Goal: Navigation & Orientation: Find specific page/section

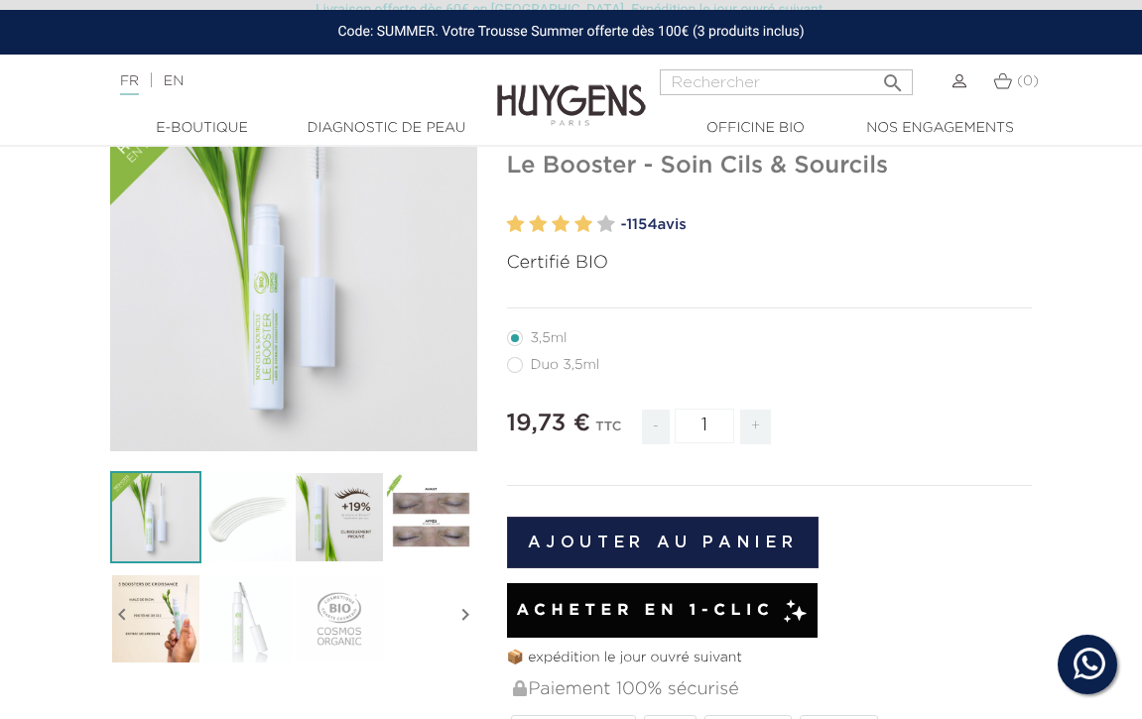
scroll to position [107, 0]
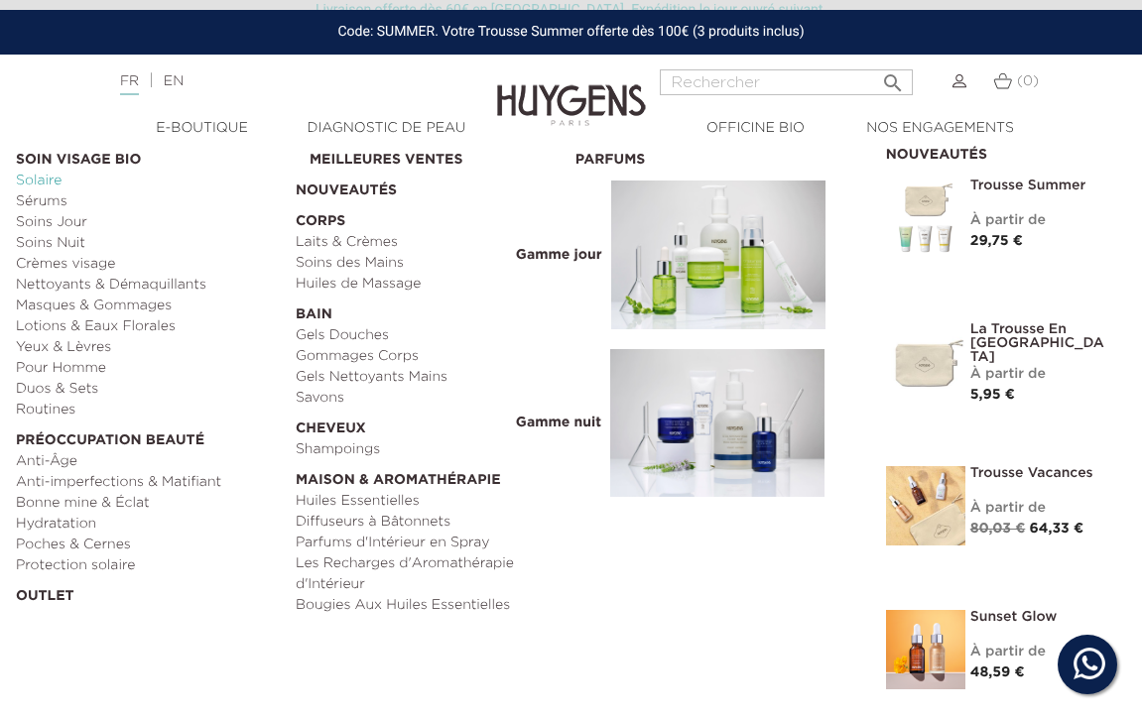
click at [40, 181] on link "Solaire" at bounding box center [149, 181] width 266 height 21
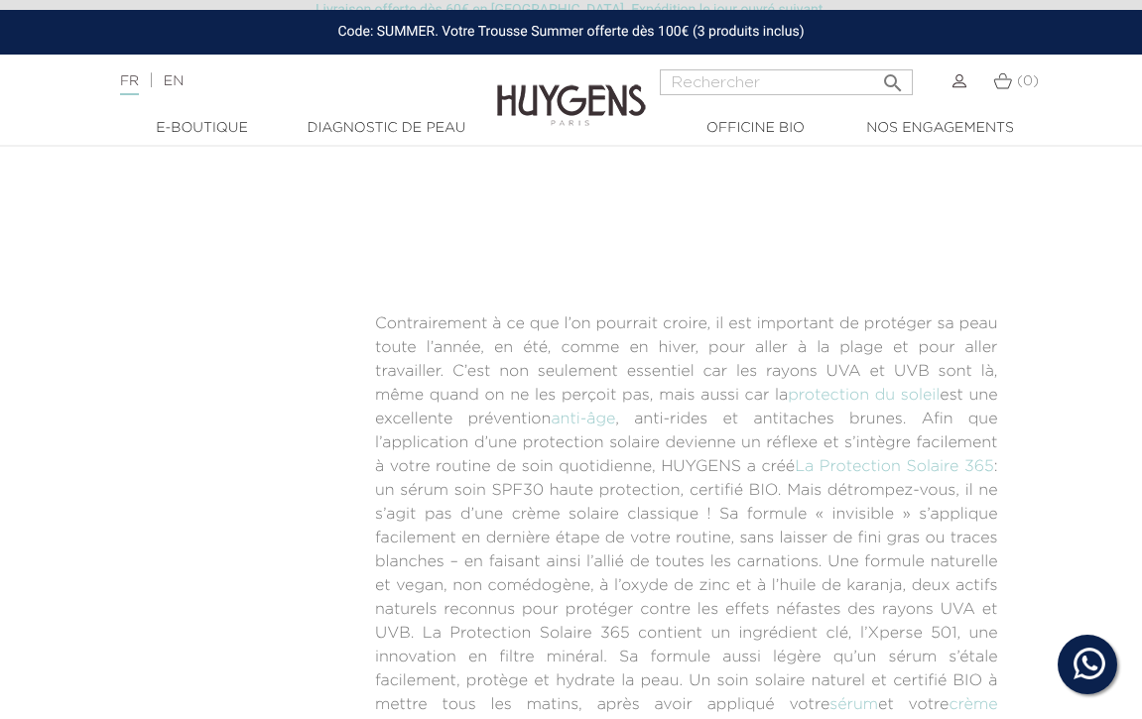
scroll to position [1204, 0]
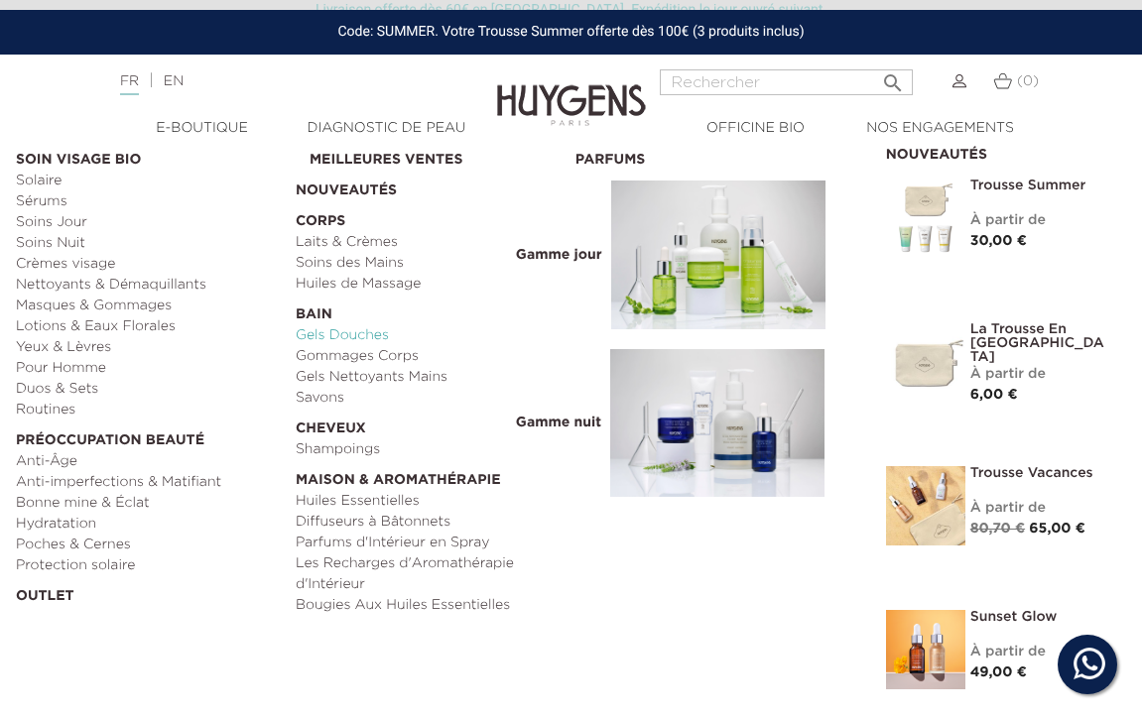
click at [320, 333] on link "Gels Douches" at bounding box center [429, 335] width 266 height 21
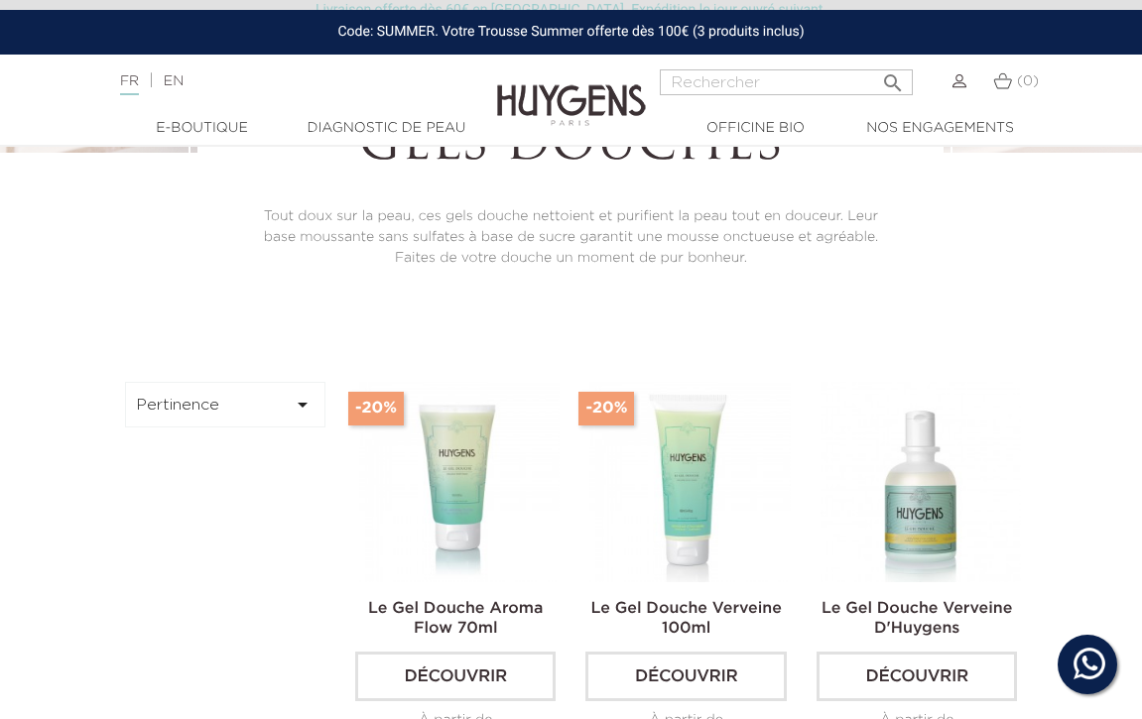
scroll to position [334, 0]
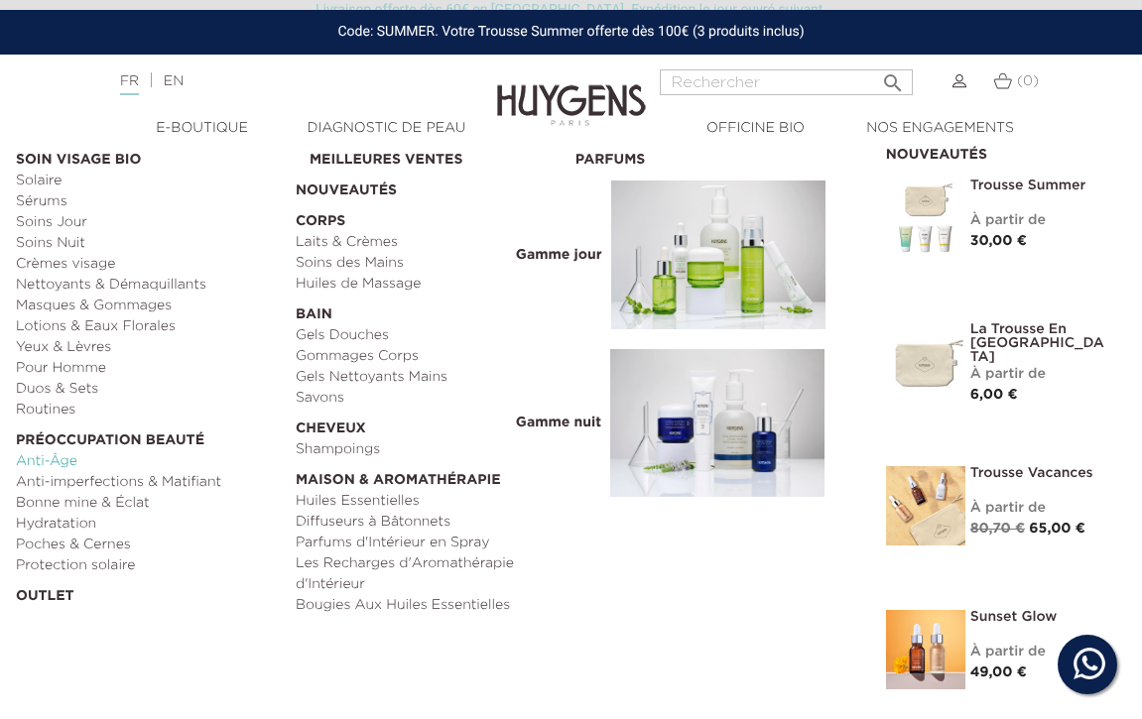
click at [61, 466] on link "Anti-Âge" at bounding box center [149, 461] width 266 height 21
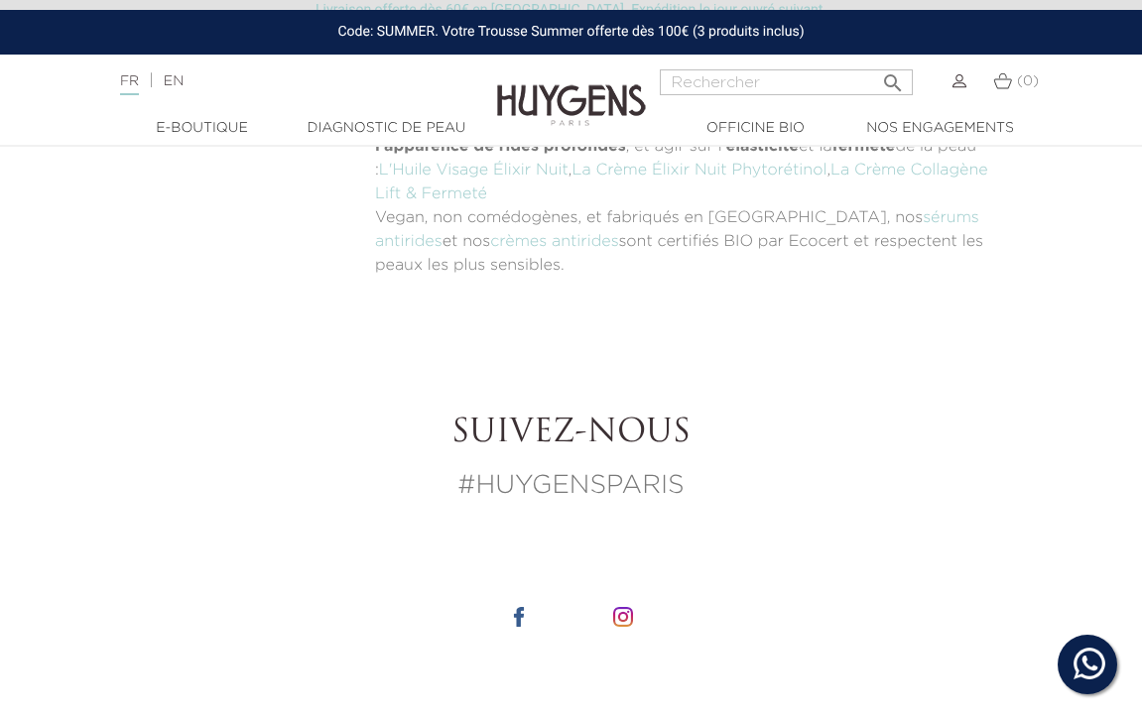
scroll to position [4754, 0]
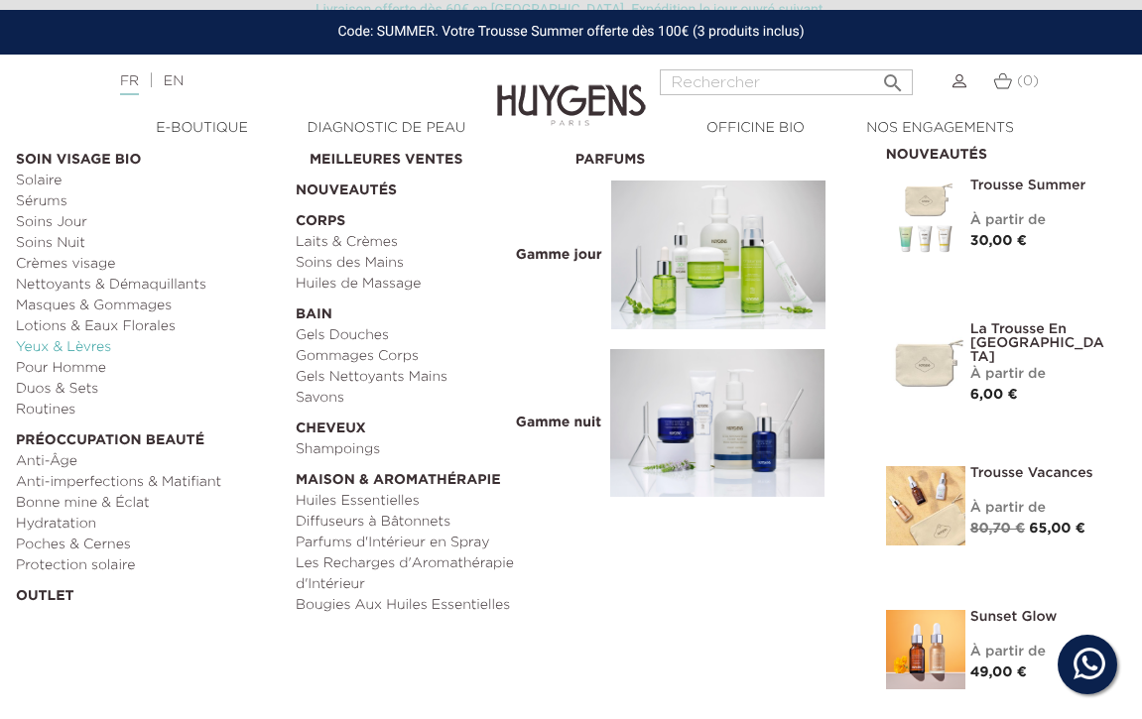
click at [86, 343] on link "Yeux & Lèvres" at bounding box center [149, 347] width 266 height 21
